Goal: Transaction & Acquisition: Purchase product/service

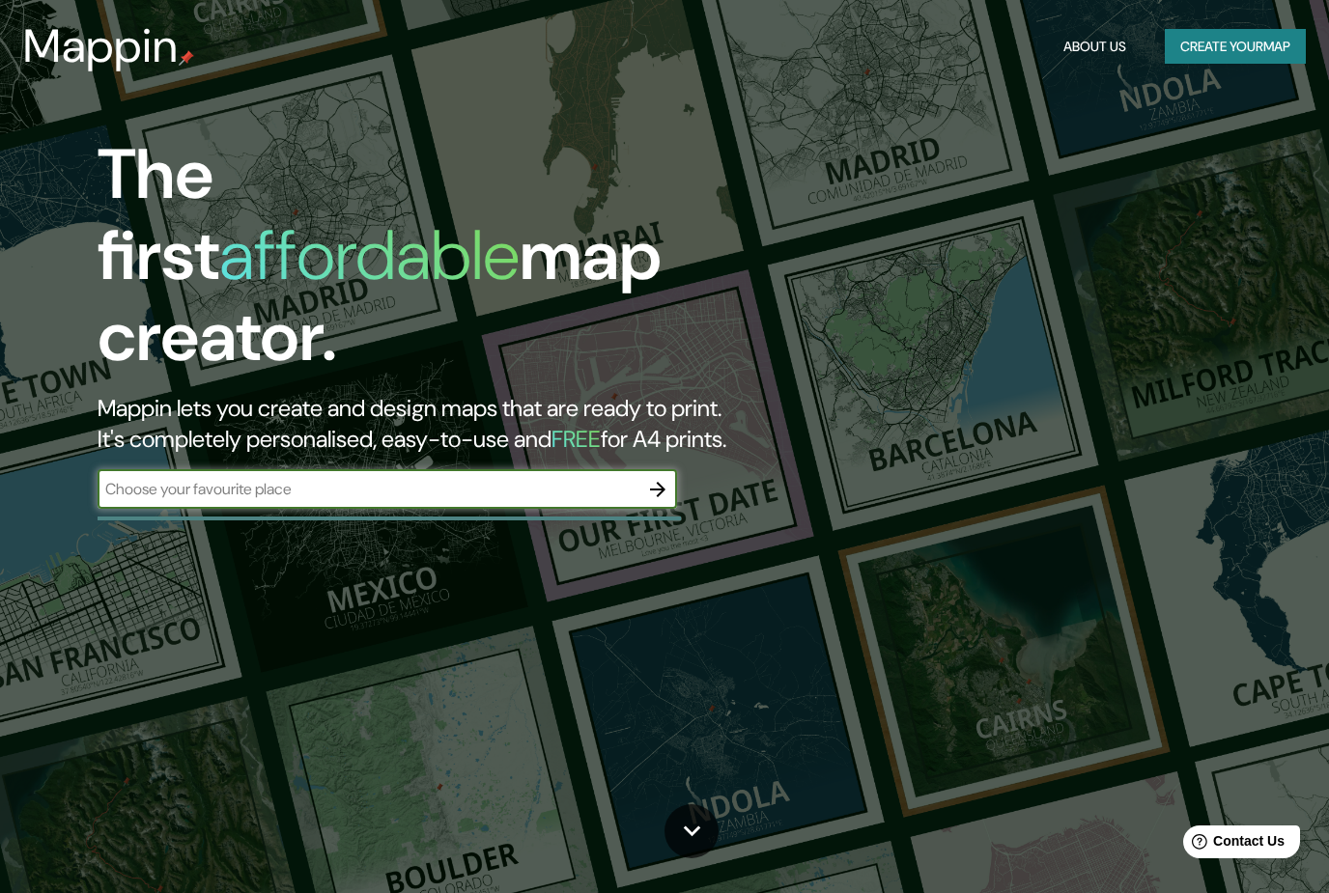
click at [146, 478] on input "text" at bounding box center [368, 489] width 541 height 22
click at [747, 758] on div "The first affordable map creator. Mappin lets you create and design maps that a…" at bounding box center [664, 446] width 1329 height 893
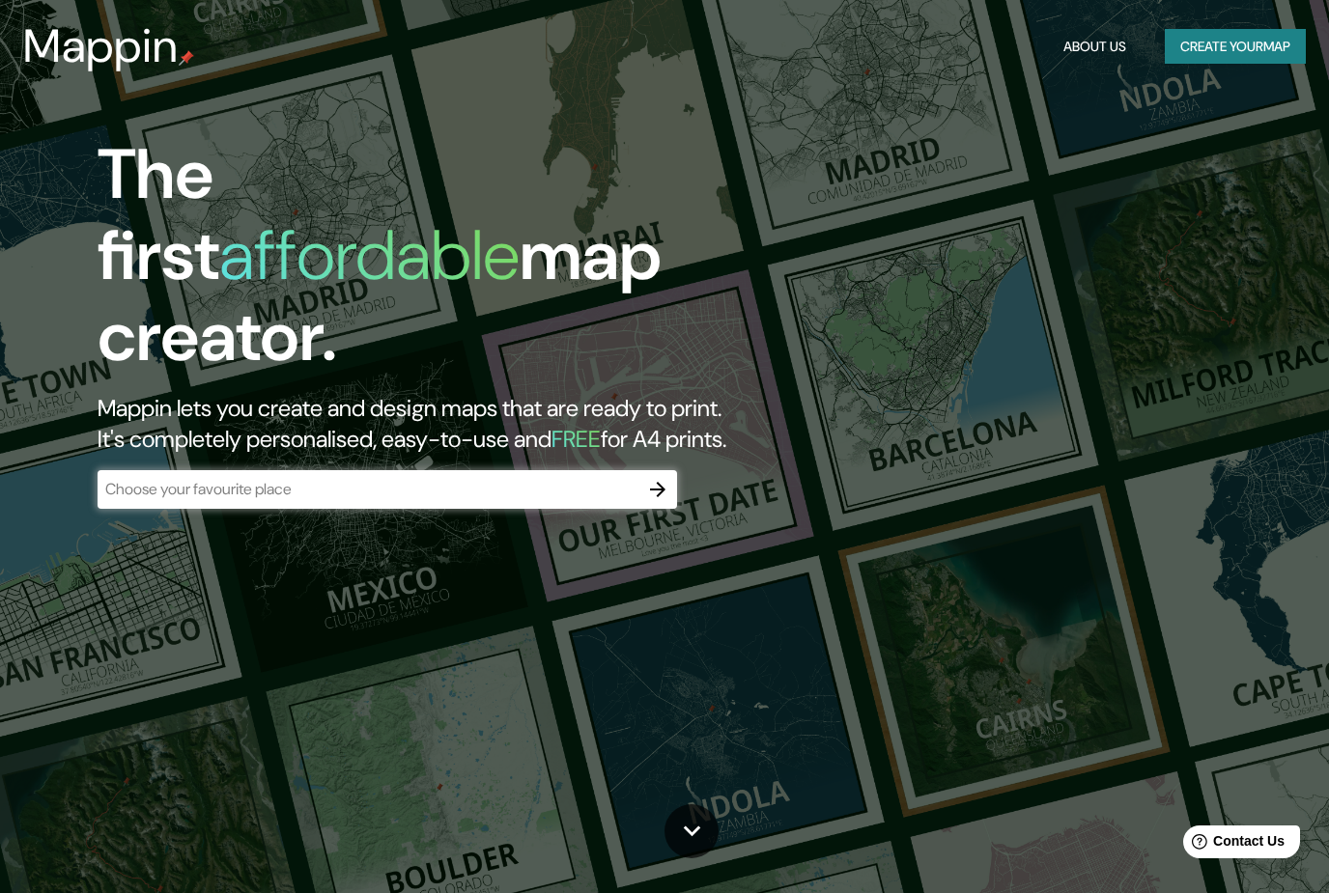
scroll to position [103, 0]
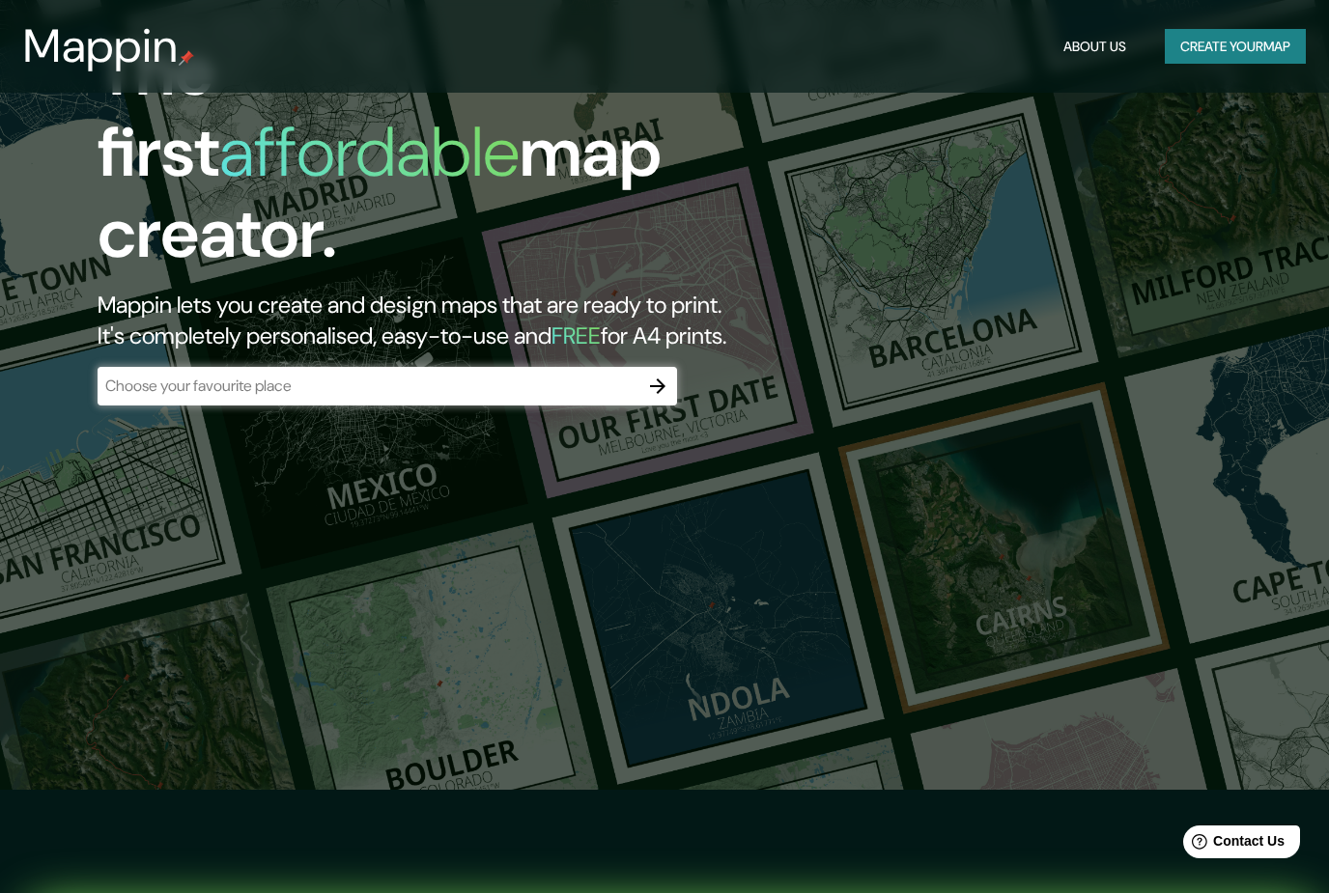
click at [497, 375] on input "text" at bounding box center [368, 386] width 541 height 22
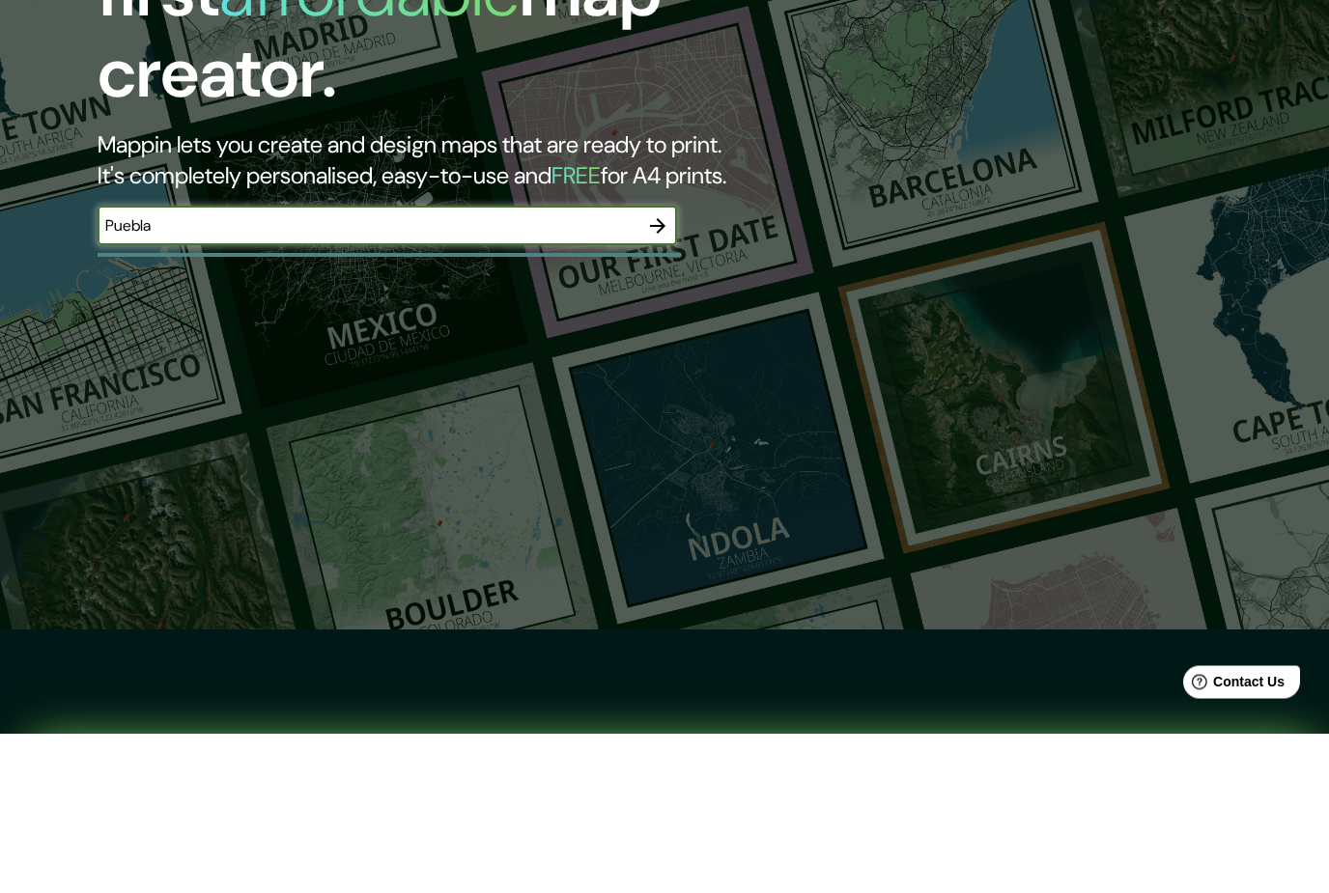
type input "Puebla"
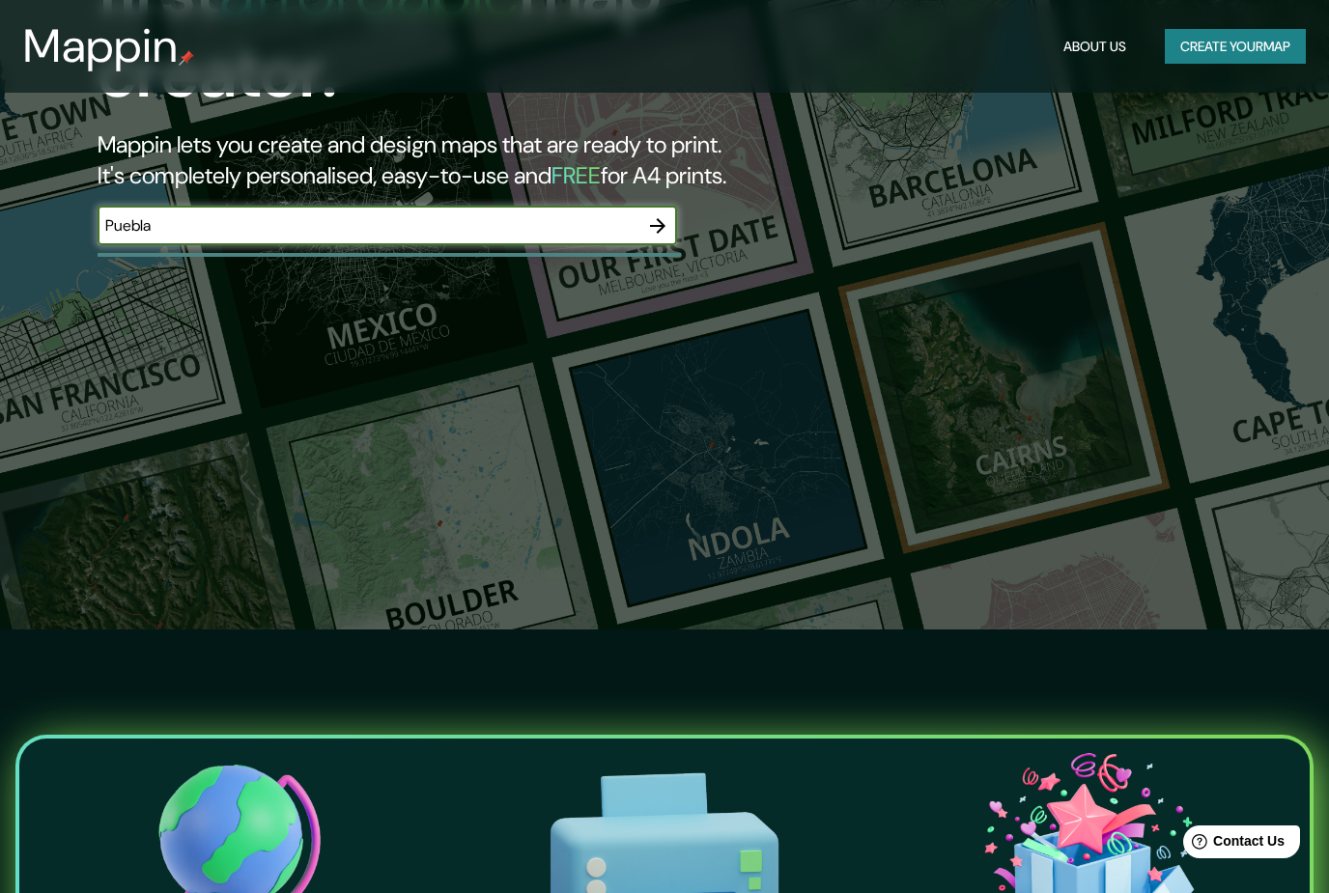
click at [661, 218] on icon "button" at bounding box center [657, 225] width 15 height 15
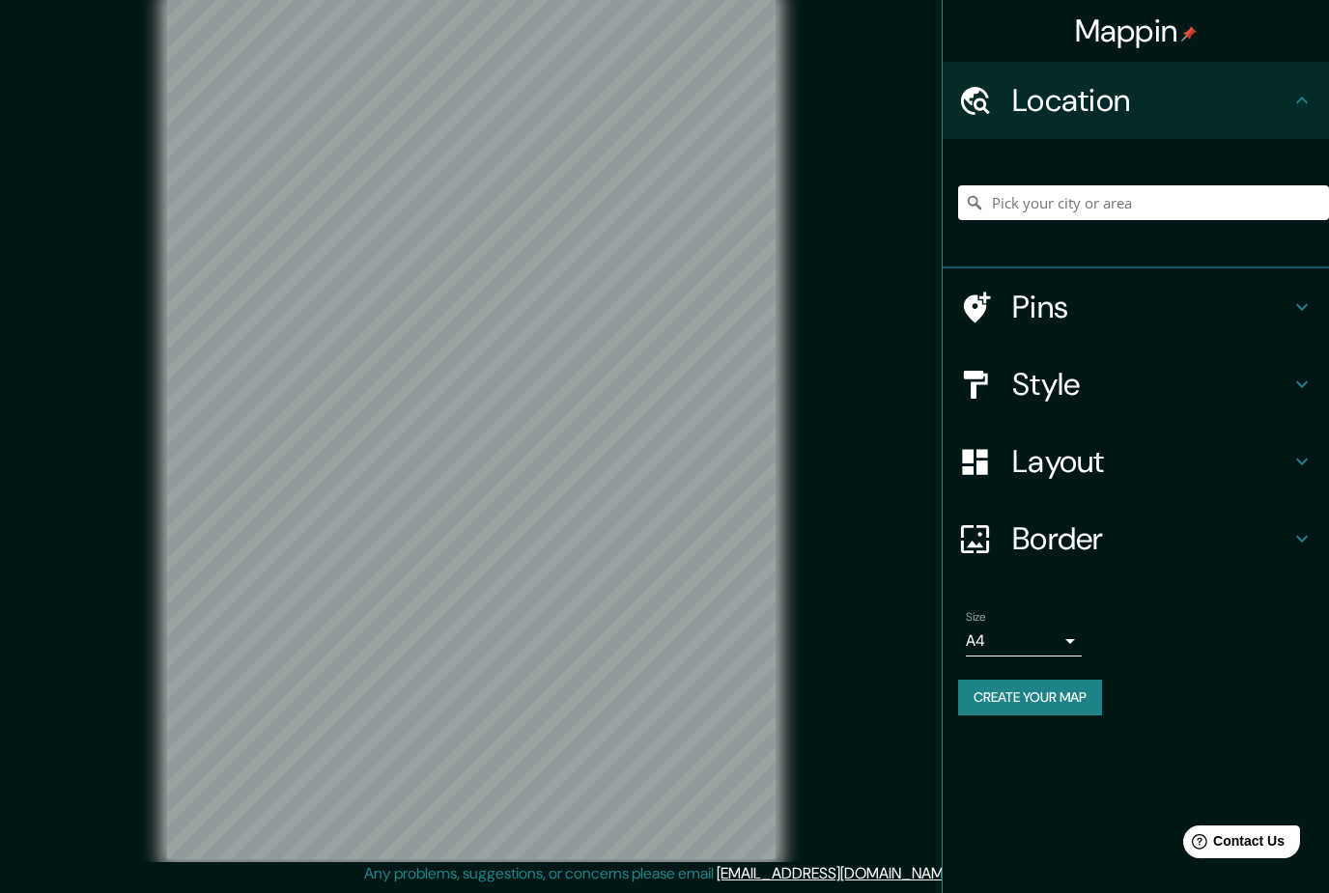
scroll to position [60, 0]
click at [1100, 203] on input "Pick your city or area" at bounding box center [1143, 202] width 371 height 35
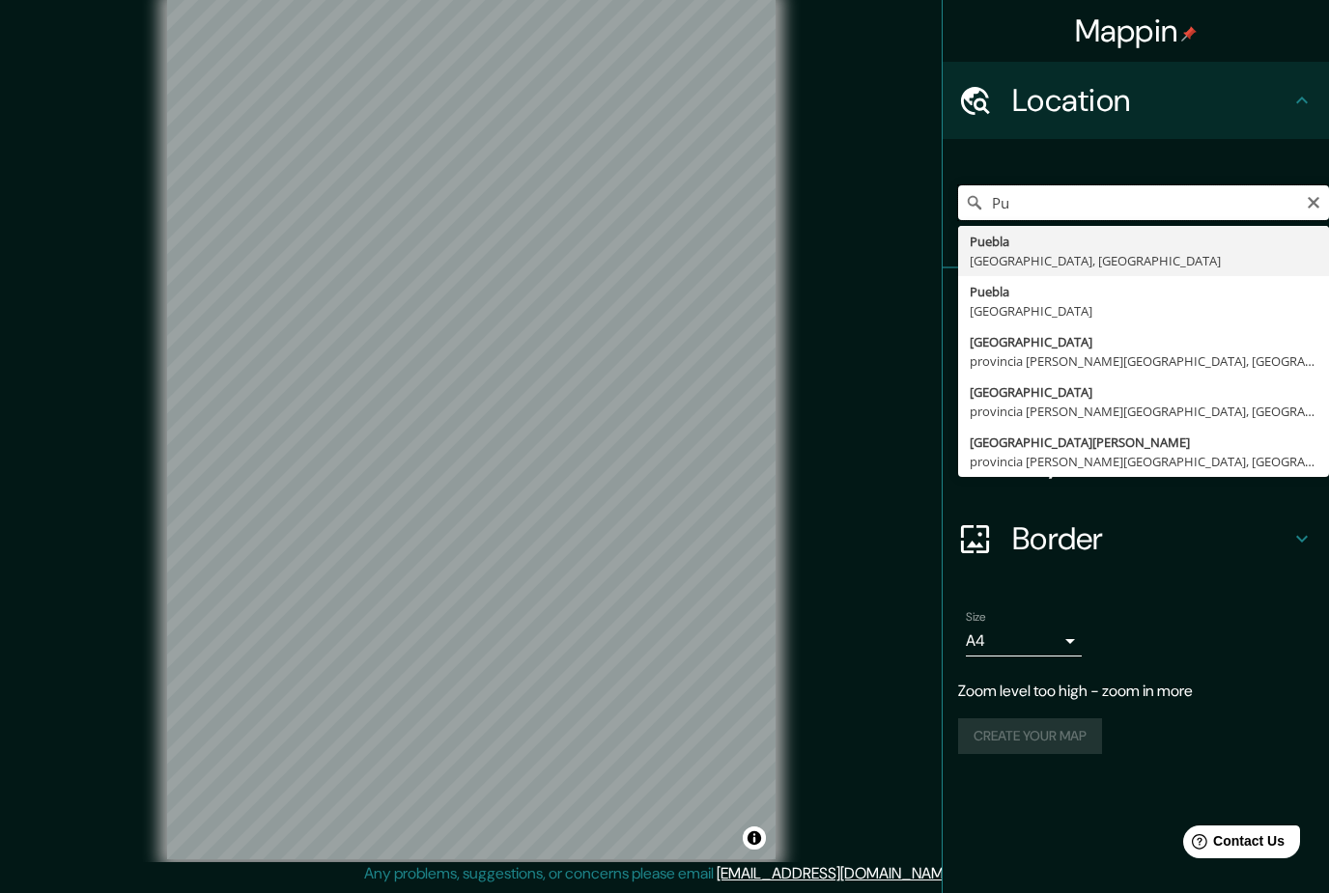
type input "P"
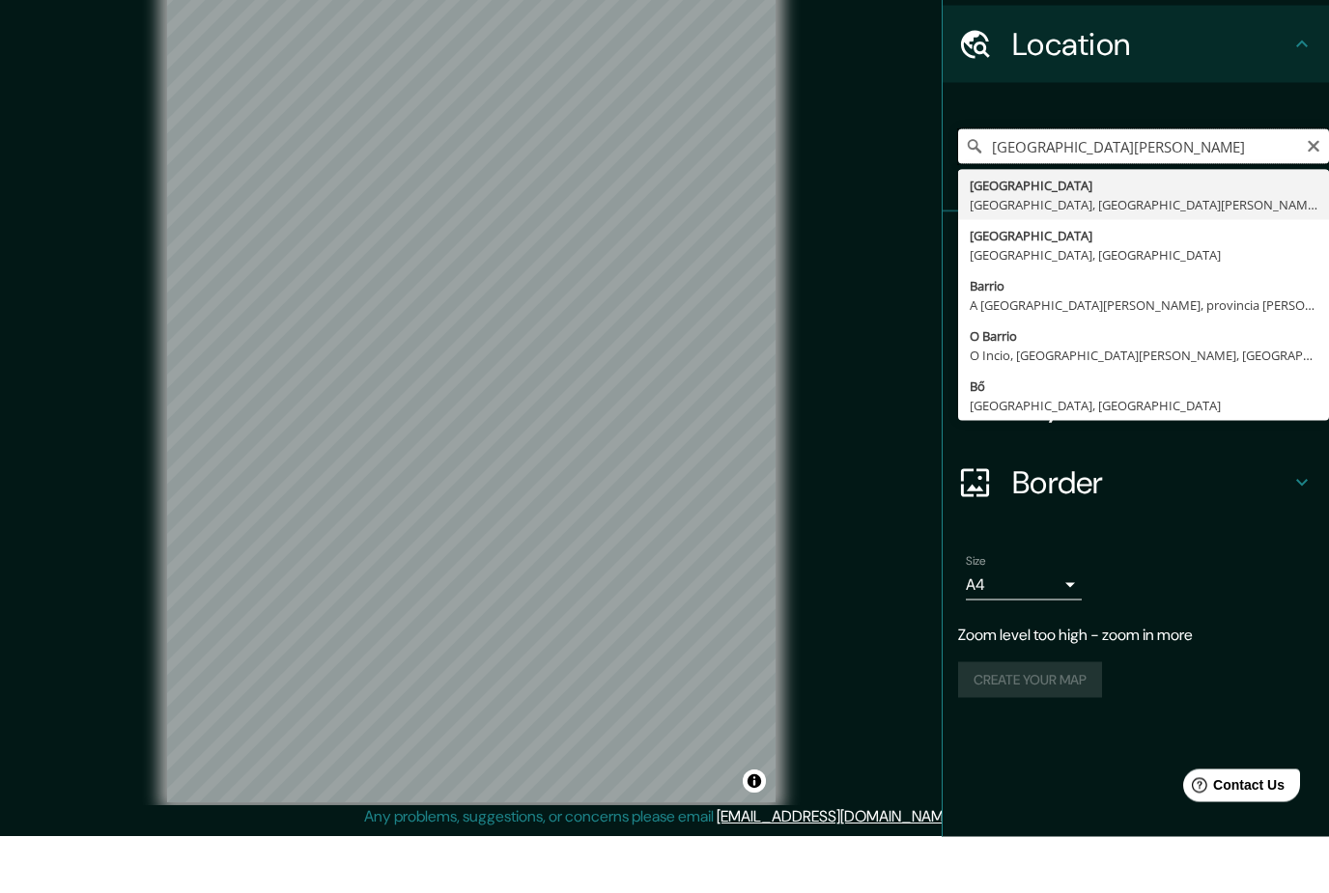
click at [1041, 185] on input "[GEOGRAPHIC_DATA][PERSON_NAME]" at bounding box center [1143, 202] width 371 height 35
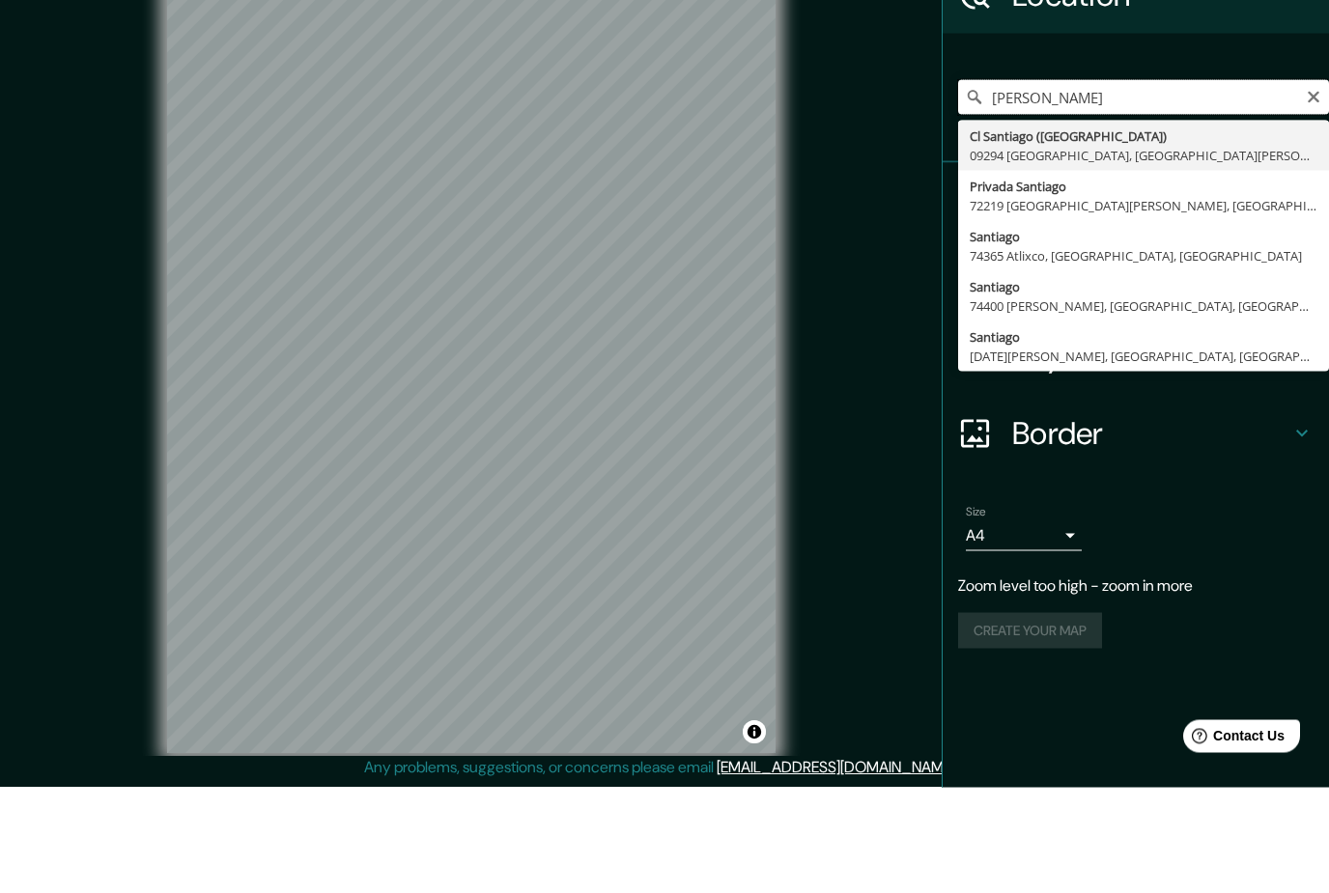
click at [1002, 185] on input "[PERSON_NAME]" at bounding box center [1143, 202] width 371 height 35
click at [1001, 185] on input "[PERSON_NAME]" at bounding box center [1143, 202] width 371 height 35
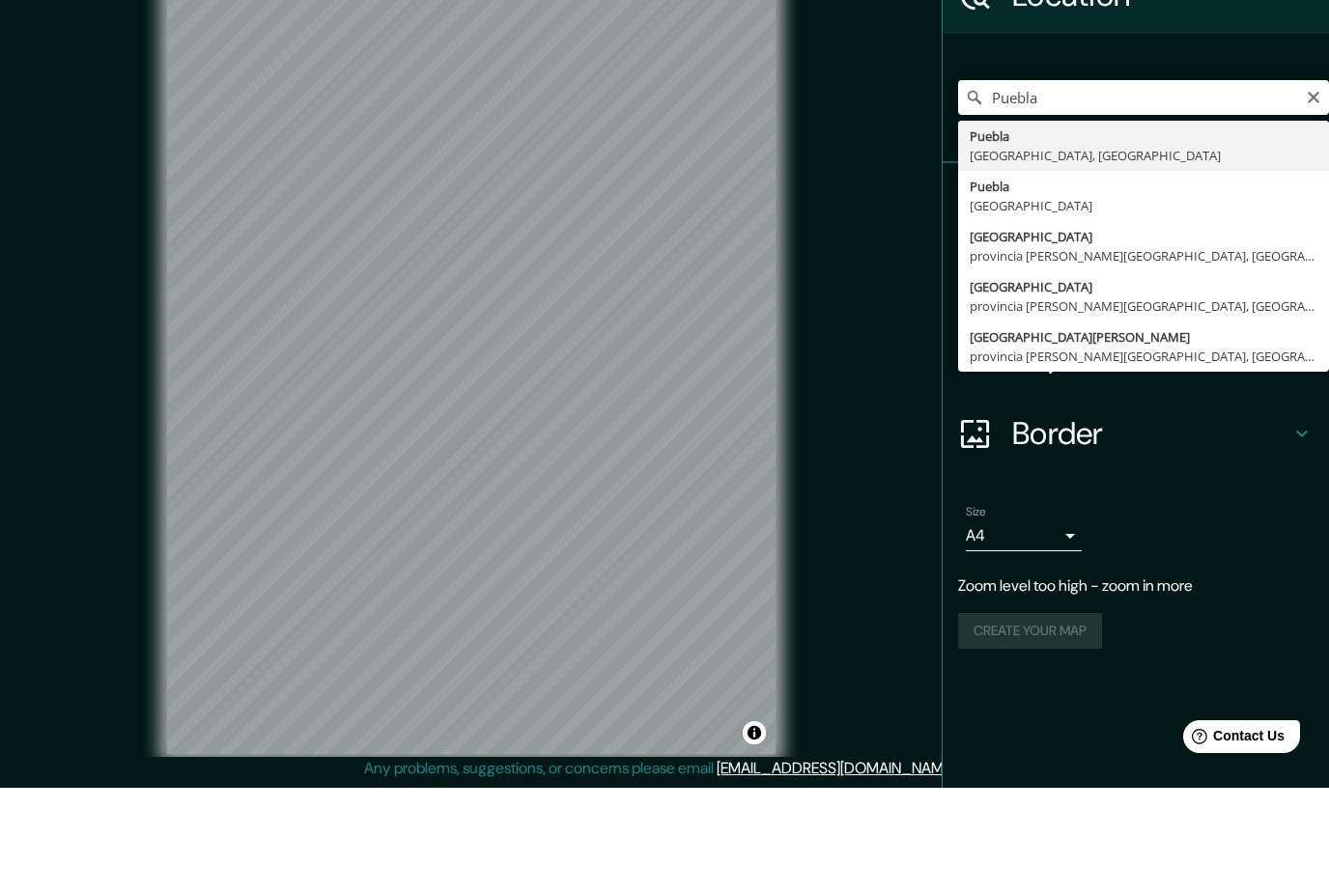
type input "[GEOGRAPHIC_DATA], [GEOGRAPHIC_DATA], [GEOGRAPHIC_DATA]"
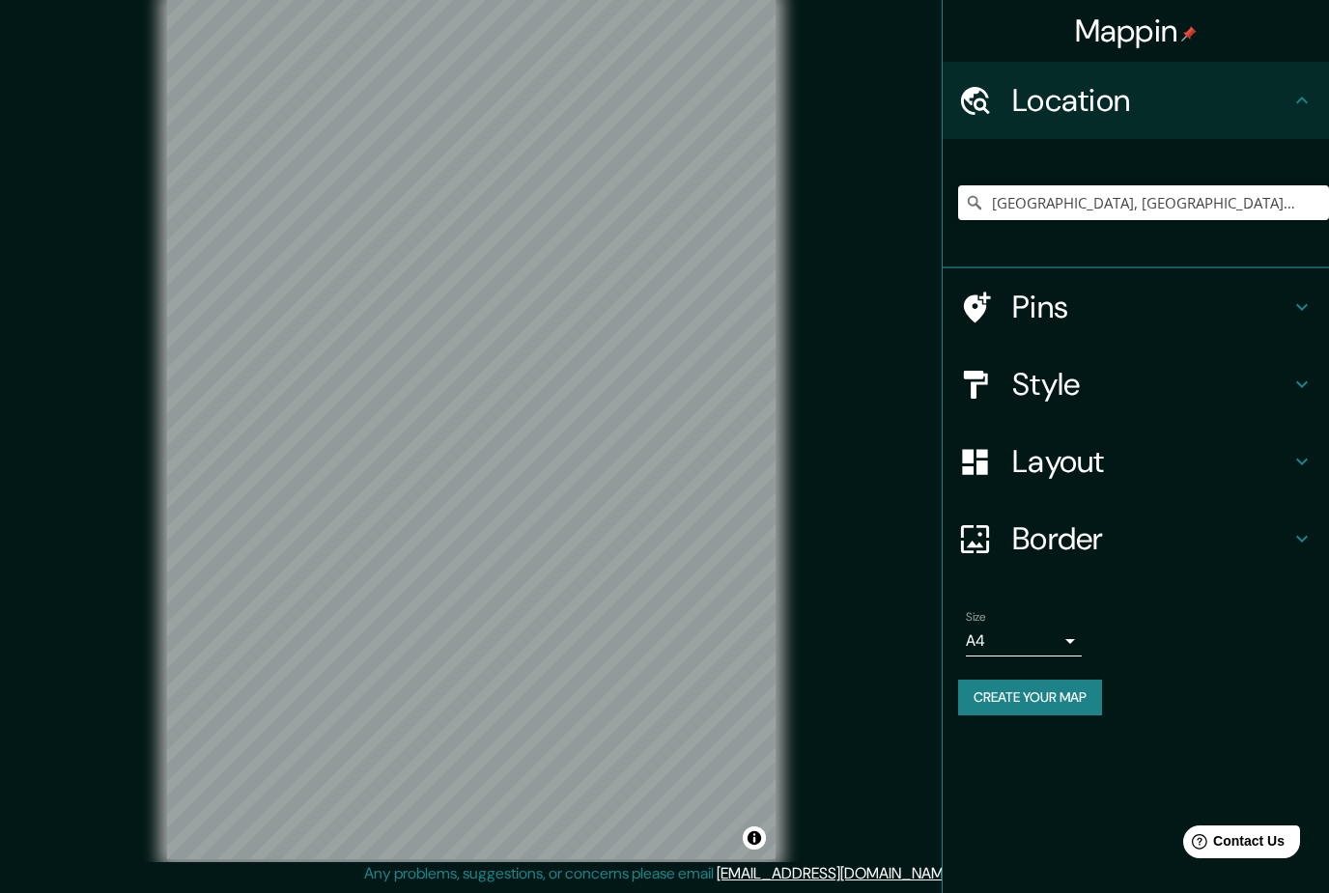
click at [1245, 320] on h4 "Pins" at bounding box center [1151, 307] width 278 height 39
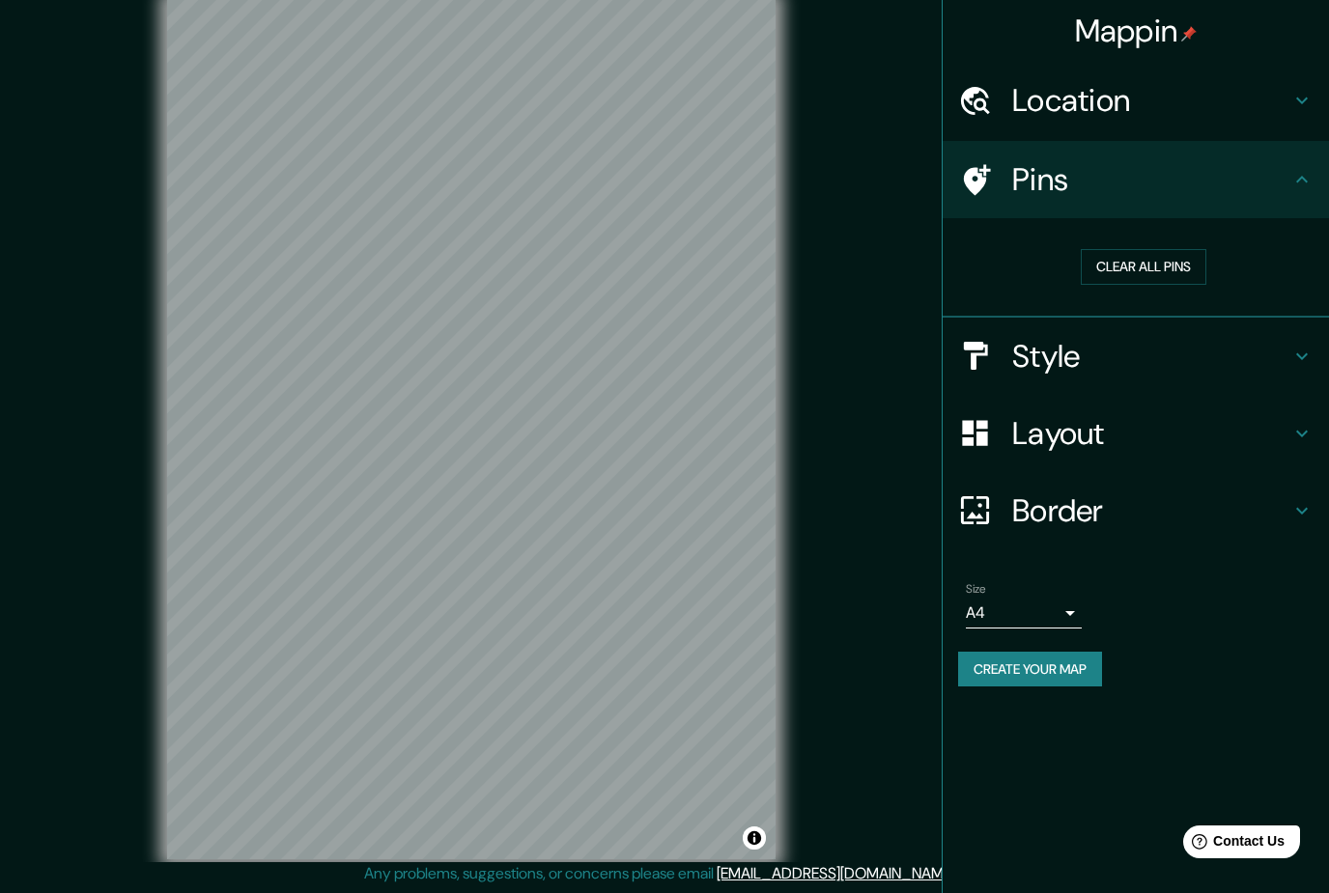
click at [1250, 360] on h4 "Style" at bounding box center [1151, 356] width 278 height 39
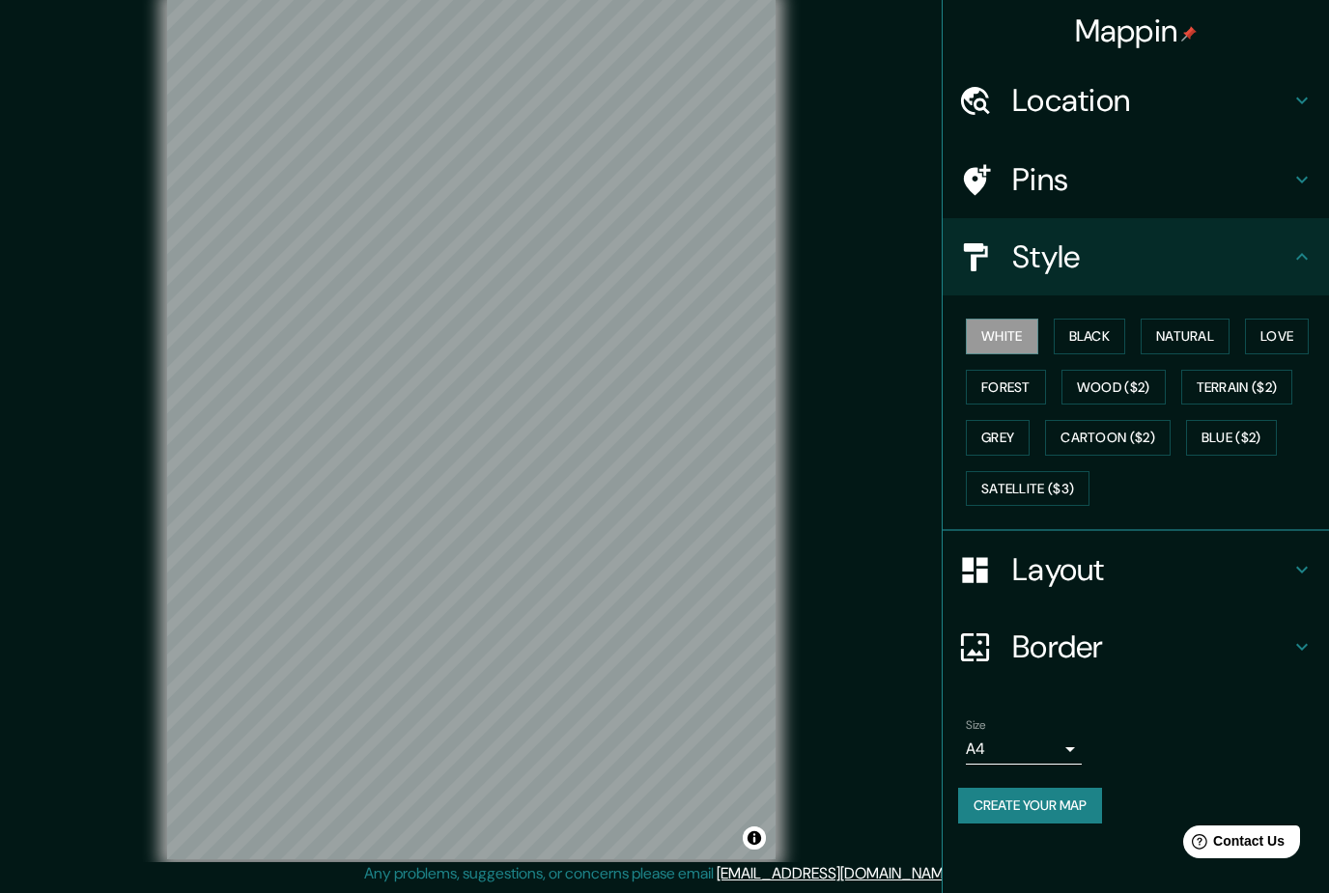
click at [1124, 330] on button "Black" at bounding box center [1090, 337] width 72 height 36
click at [1208, 332] on button "Natural" at bounding box center [1184, 337] width 89 height 36
click at [1299, 329] on button "Love" at bounding box center [1277, 337] width 64 height 36
click at [1036, 383] on button "Forest" at bounding box center [1006, 388] width 80 height 36
click at [1139, 383] on button "Wood ($2)" at bounding box center [1113, 388] width 104 height 36
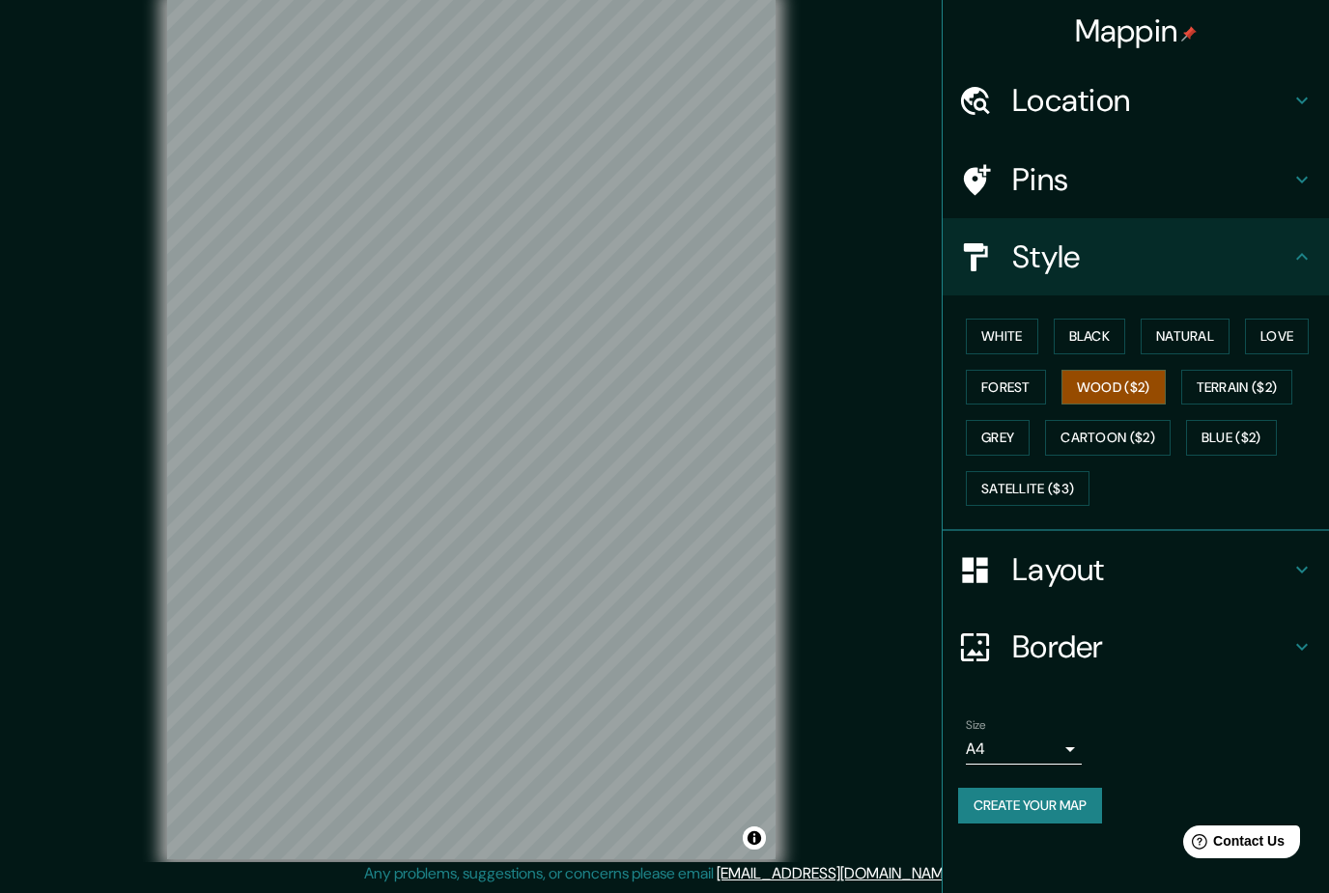
click at [1242, 386] on button "Terrain ($2)" at bounding box center [1237, 388] width 112 height 36
click at [1022, 428] on button "Grey" at bounding box center [998, 438] width 64 height 36
click at [1132, 420] on button "Cartoon ($2)" at bounding box center [1108, 438] width 126 height 36
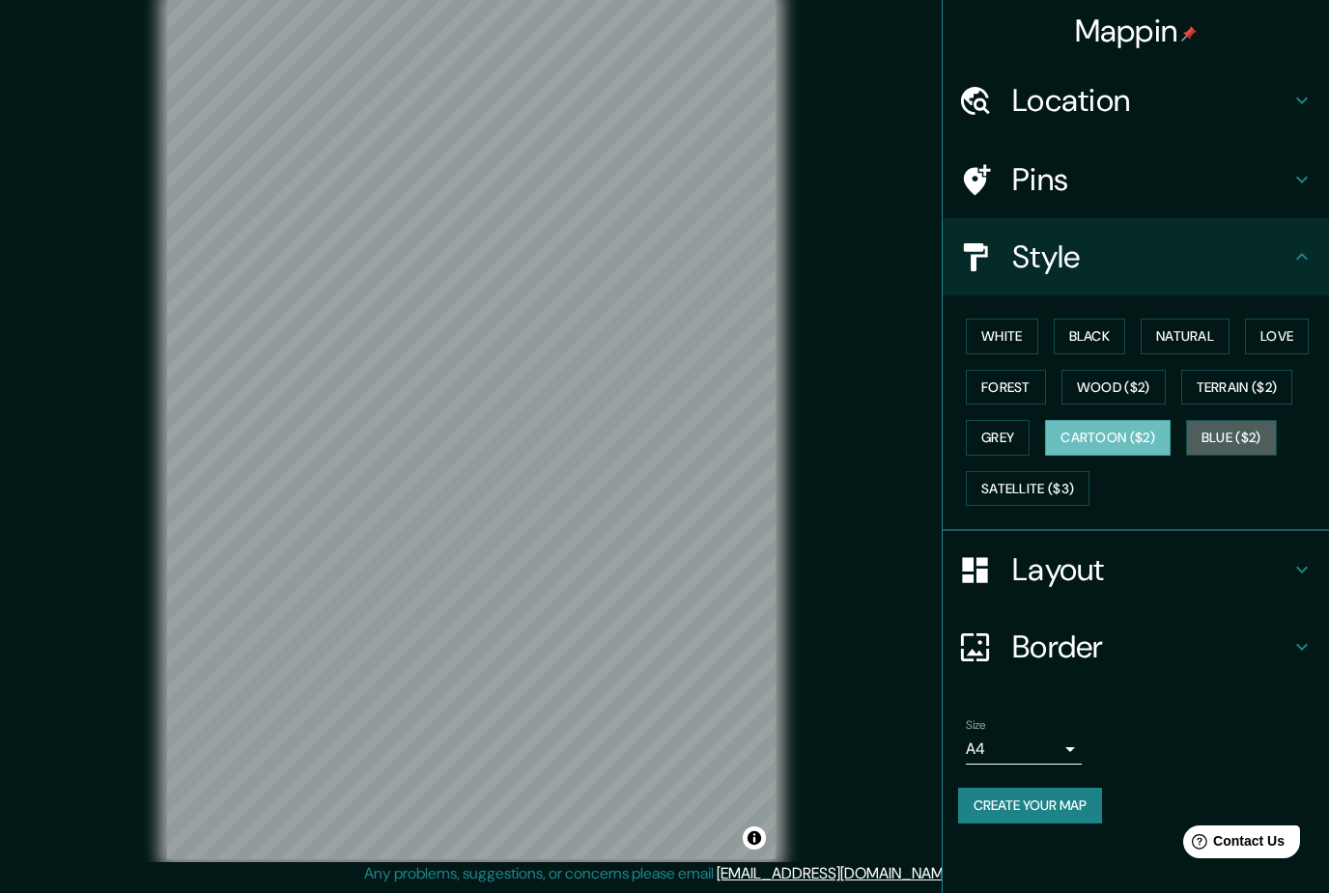
click at [1259, 437] on button "Blue ($2)" at bounding box center [1231, 438] width 91 height 36
click at [1079, 477] on button "Satellite ($3)" at bounding box center [1028, 489] width 124 height 36
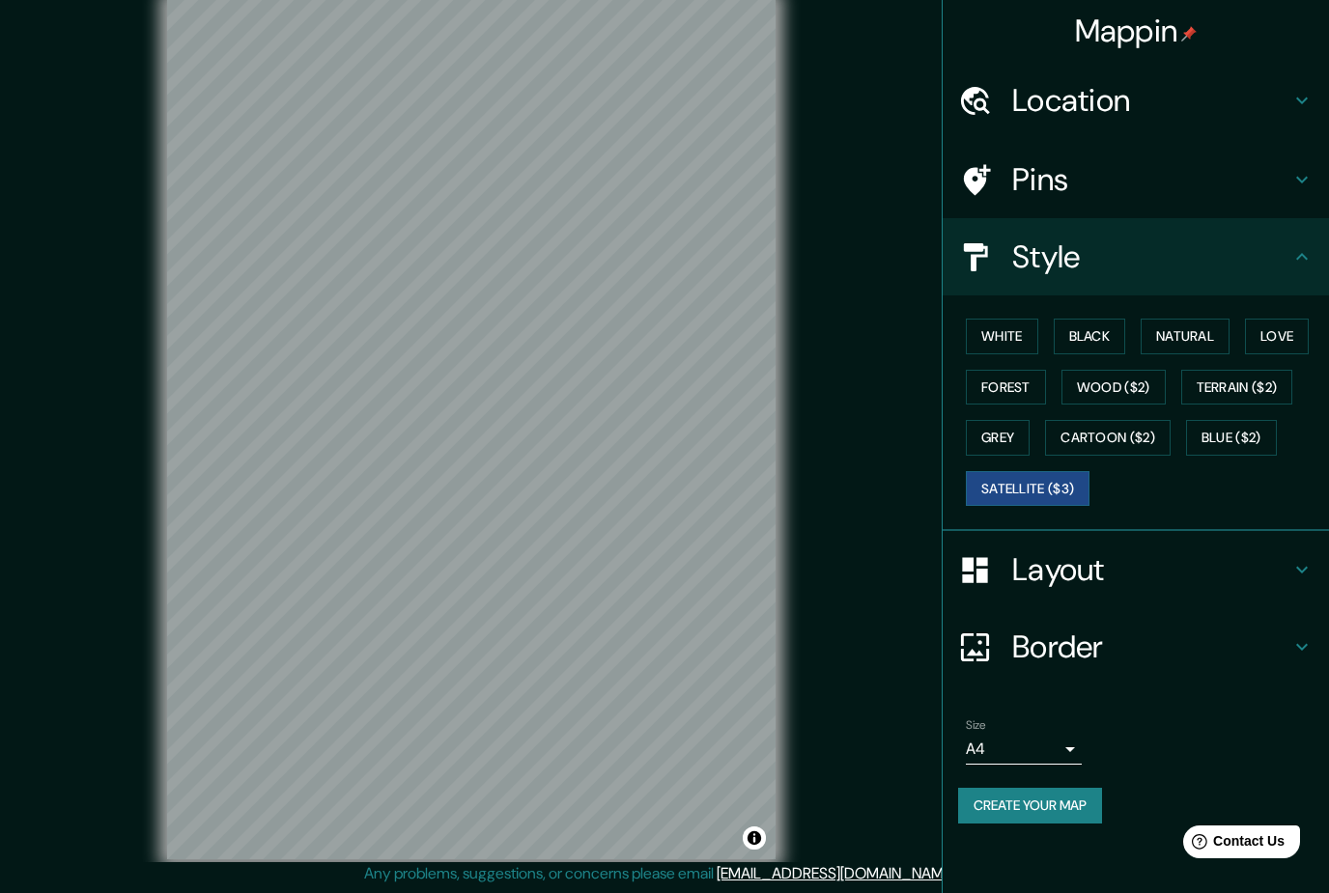
click at [1148, 380] on button "Wood ($2)" at bounding box center [1113, 388] width 104 height 36
